Goal: Find contact information: Find contact information

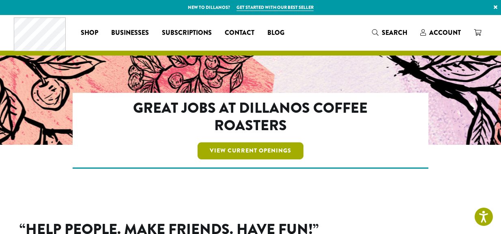
click at [214, 150] on link "View Current Openings" at bounding box center [251, 151] width 106 height 17
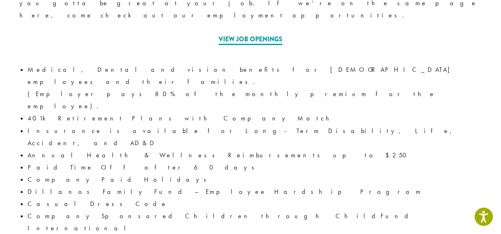
drag, startPoint x: 71, startPoint y: 173, endPoint x: 8, endPoint y: 160, distance: 65.1
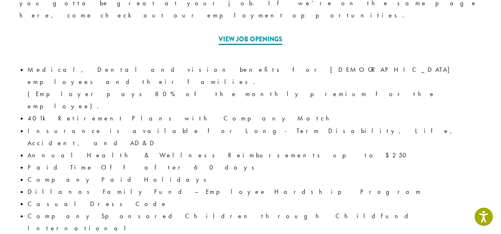
copy p "1620 45th Street E Sumner, WA 98390"
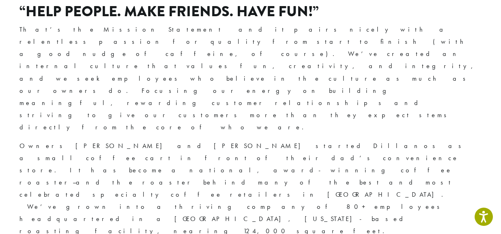
scroll to position [248, 0]
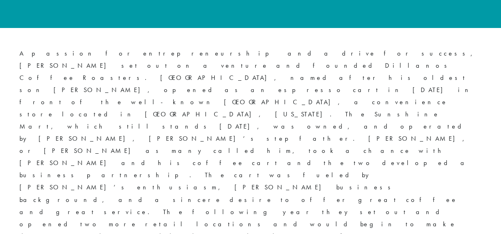
scroll to position [431, 0]
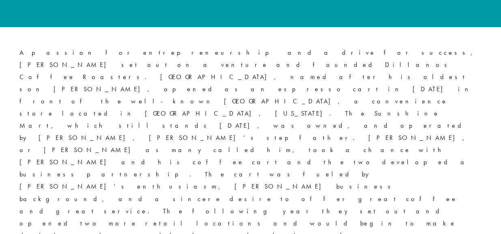
drag, startPoint x: 0, startPoint y: 0, endPoint x: 99, endPoint y: 119, distance: 154.6
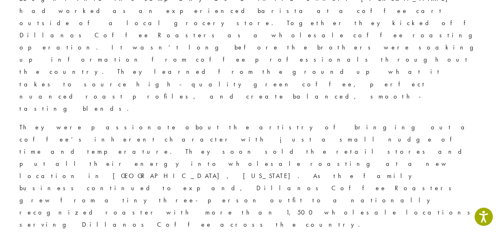
scroll to position [674, 0]
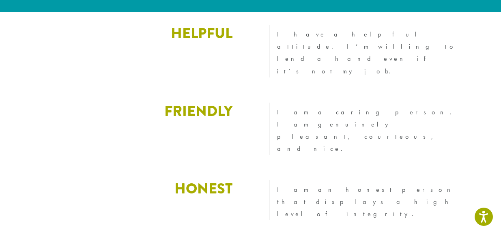
scroll to position [1040, 0]
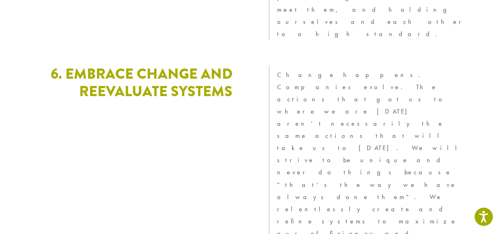
scroll to position [2344, 0]
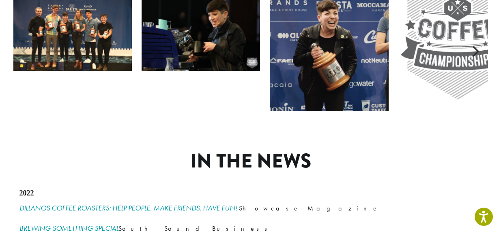
scroll to position [974, 0]
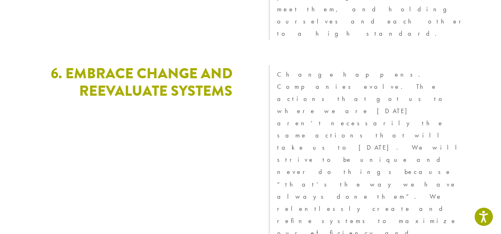
scroll to position [2344, 0]
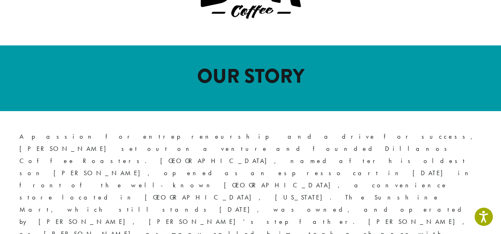
scroll to position [406, 0]
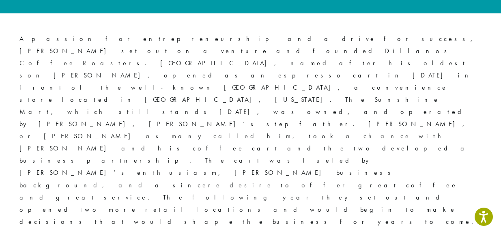
scroll to position [447, 0]
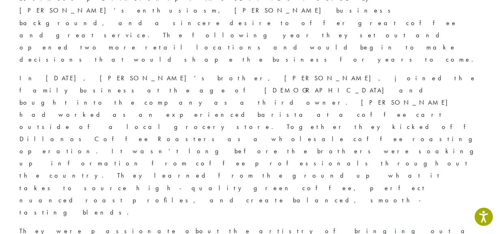
scroll to position [609, 0]
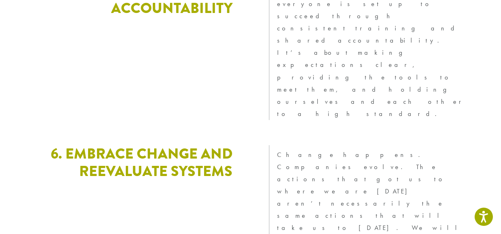
scroll to position [2344, 0]
